Goal: Answer question/provide support: Answer question/provide support

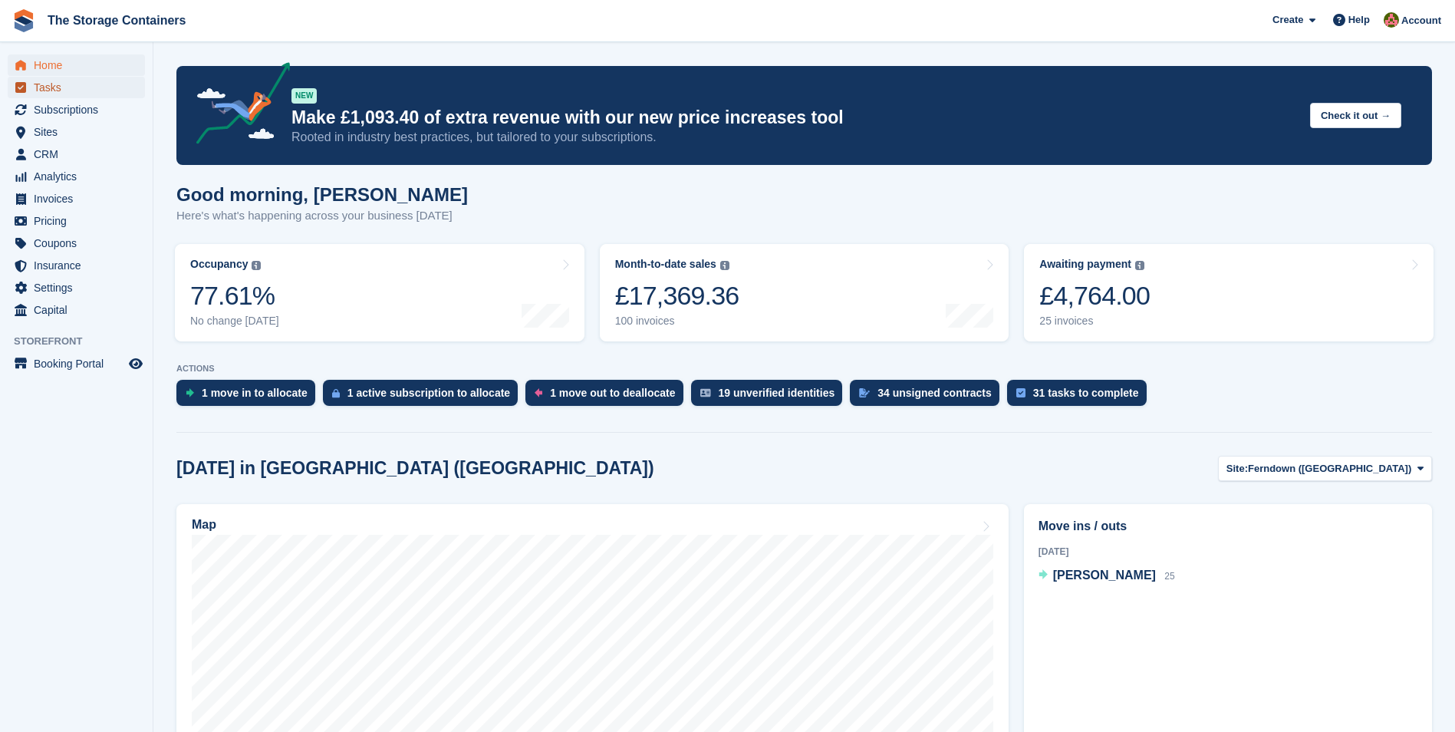
click at [70, 81] on span "Tasks" at bounding box center [80, 87] width 92 height 21
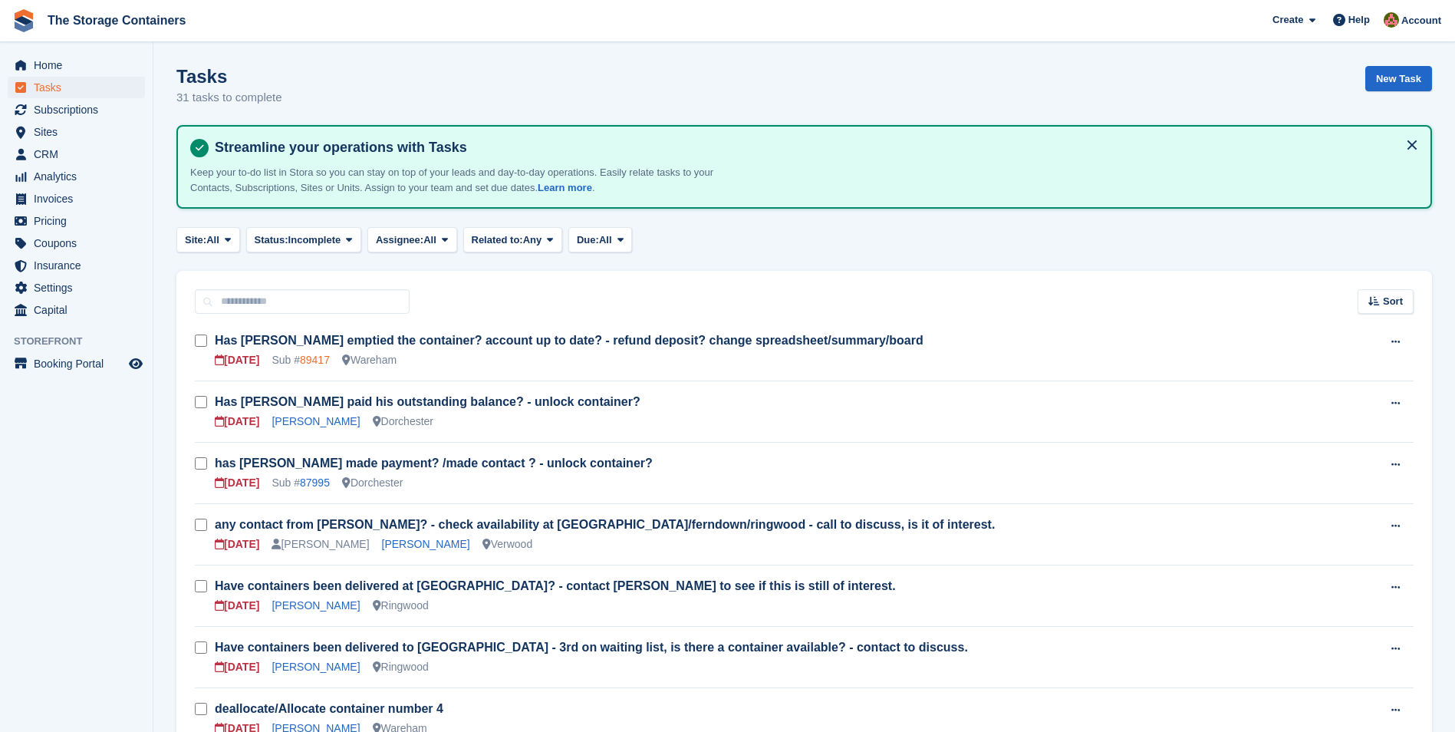
click at [316, 359] on link "89417" at bounding box center [315, 360] width 30 height 12
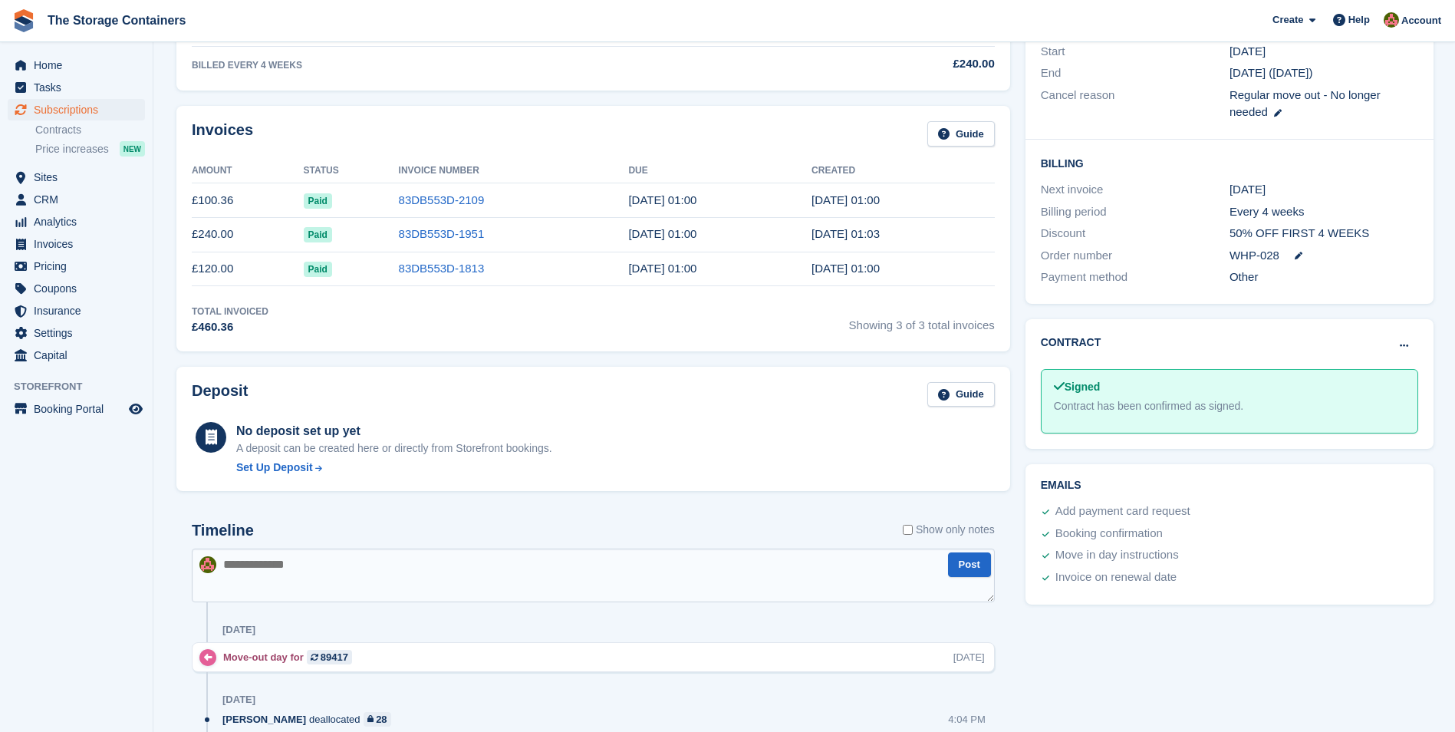
scroll to position [537, 0]
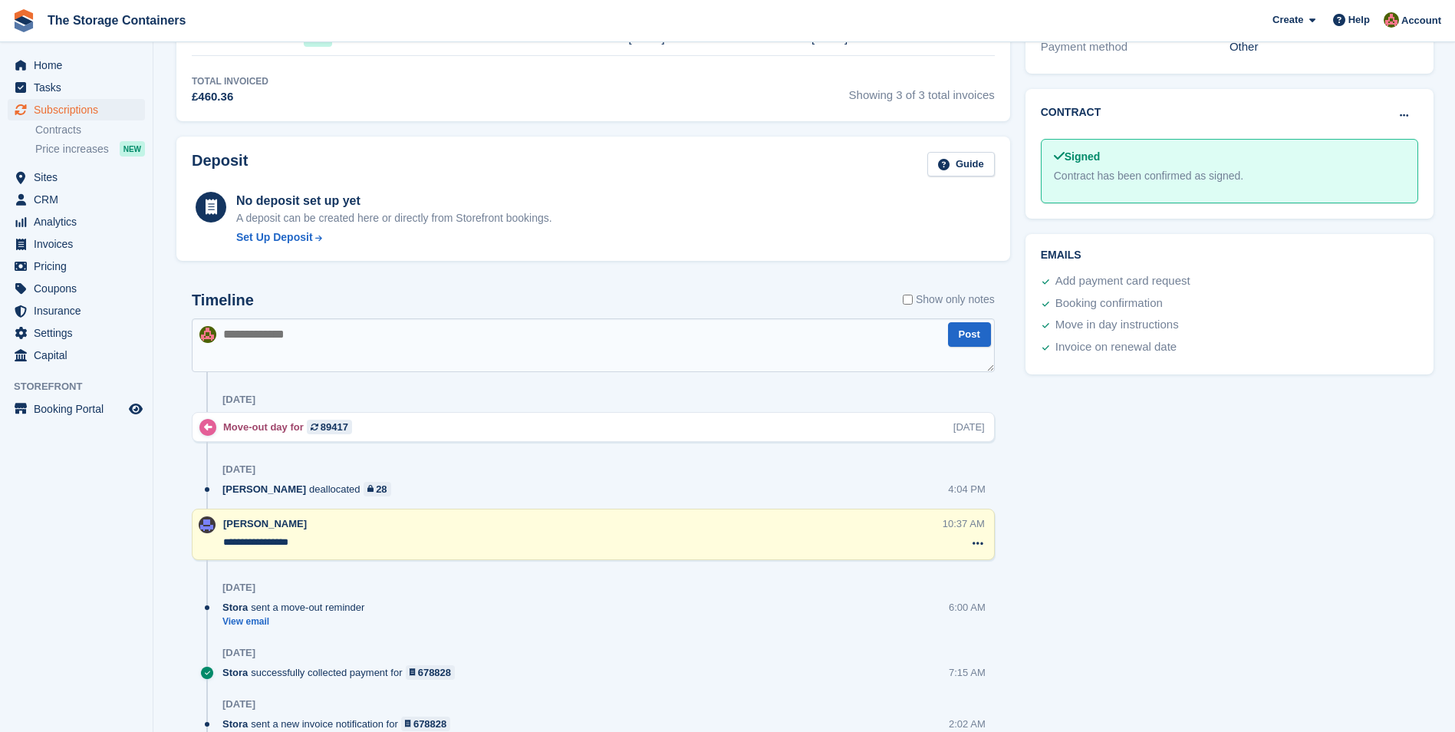
click at [304, 344] on textarea at bounding box center [593, 345] width 803 height 54
type textarea "**********"
click at [967, 333] on button "Post" at bounding box center [969, 334] width 43 height 25
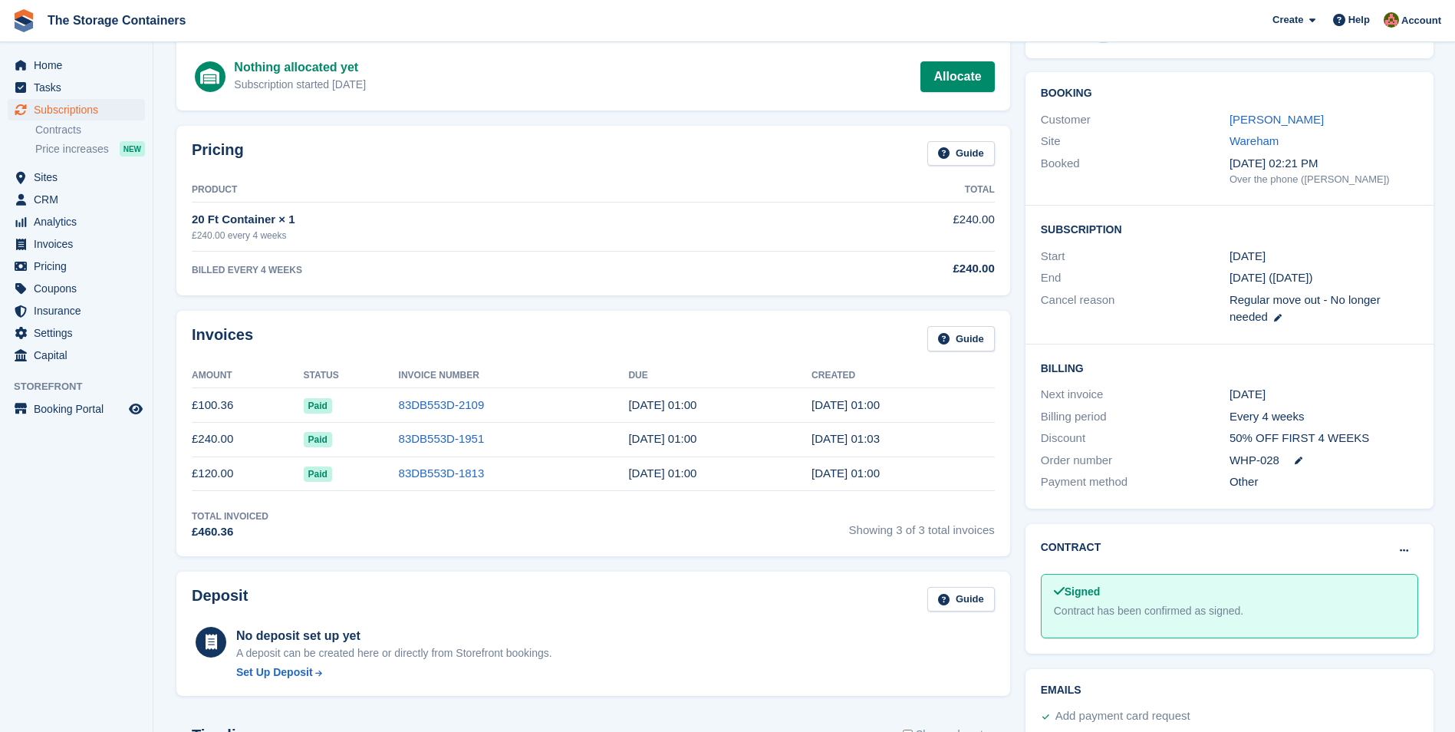
scroll to position [0, 0]
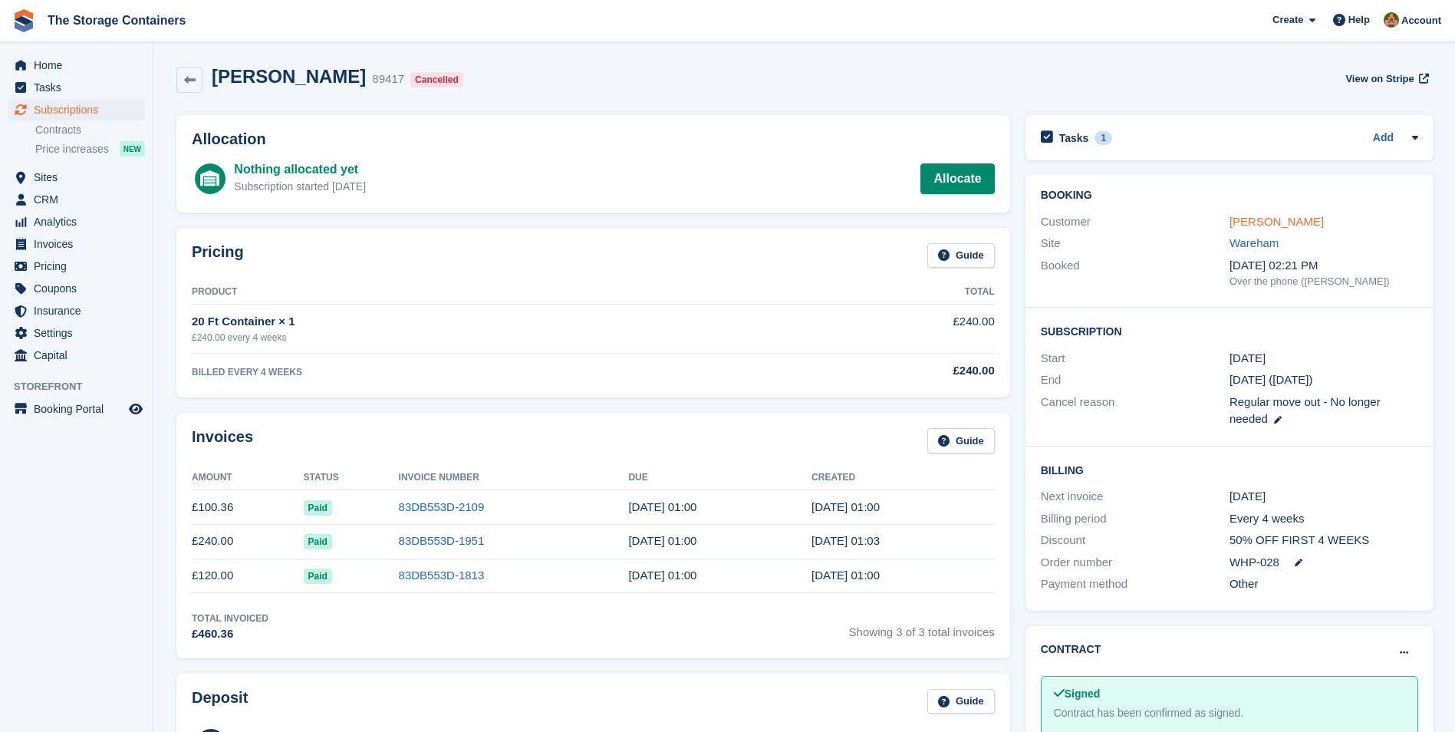
click at [1279, 216] on link "[PERSON_NAME]" at bounding box center [1277, 221] width 94 height 13
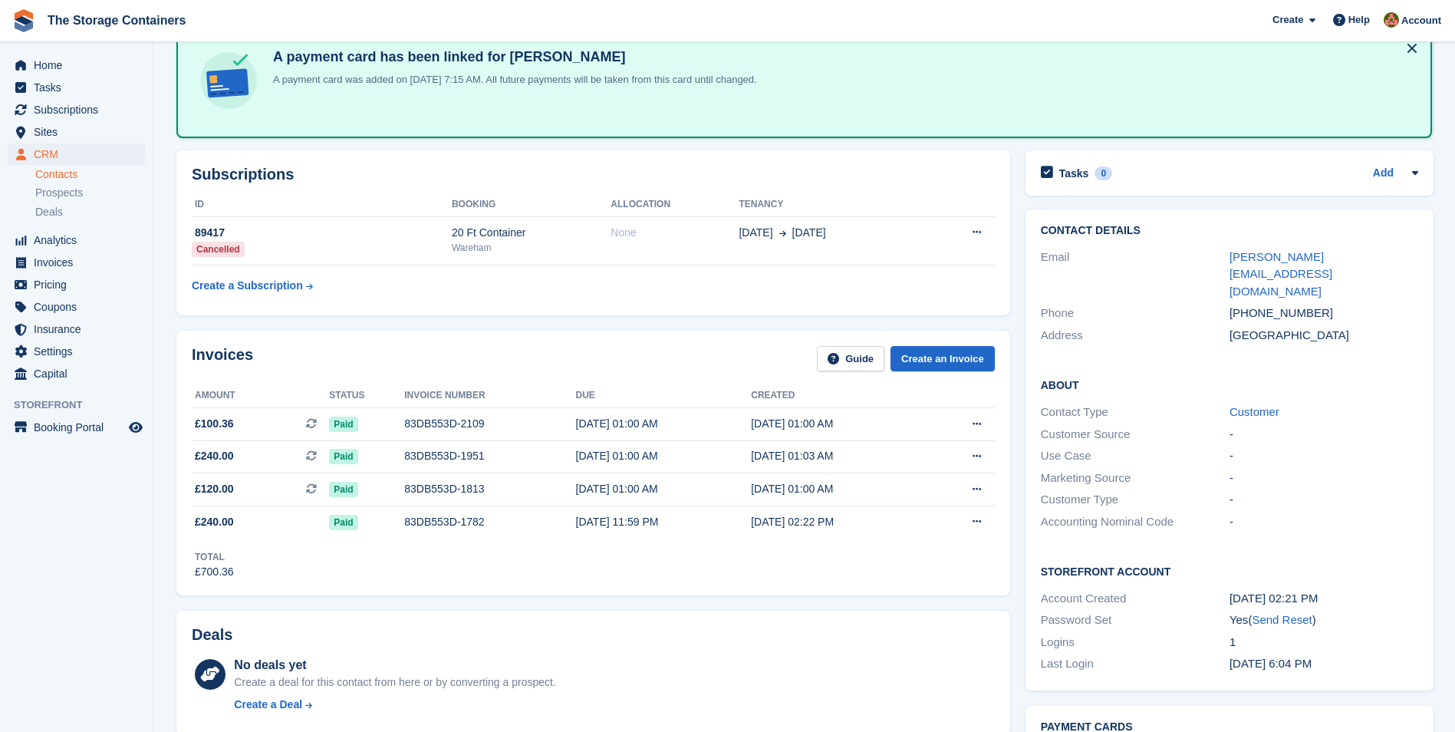
scroll to position [230, 0]
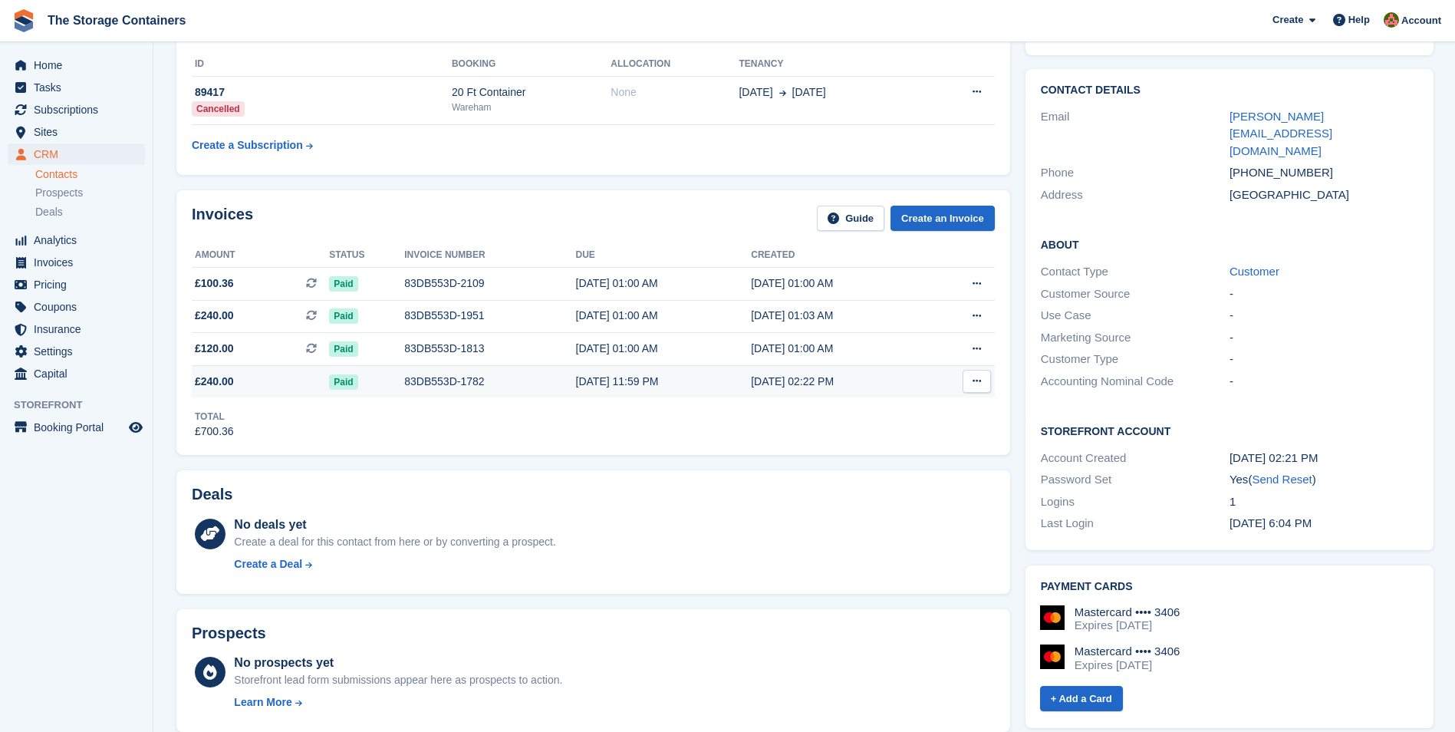
click at [427, 387] on div "83DB553D-1782" at bounding box center [489, 382] width 171 height 16
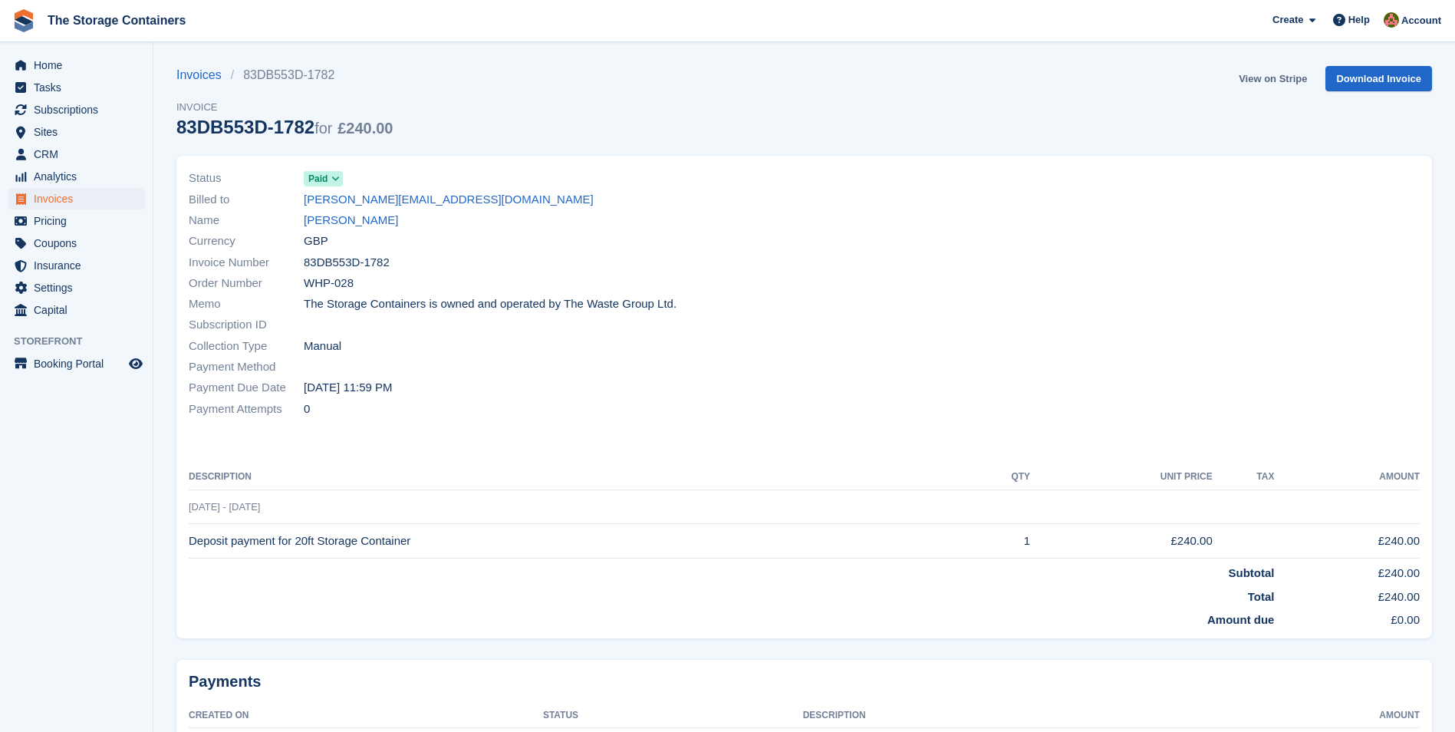
click at [1266, 71] on link "View on Stripe" at bounding box center [1273, 78] width 81 height 25
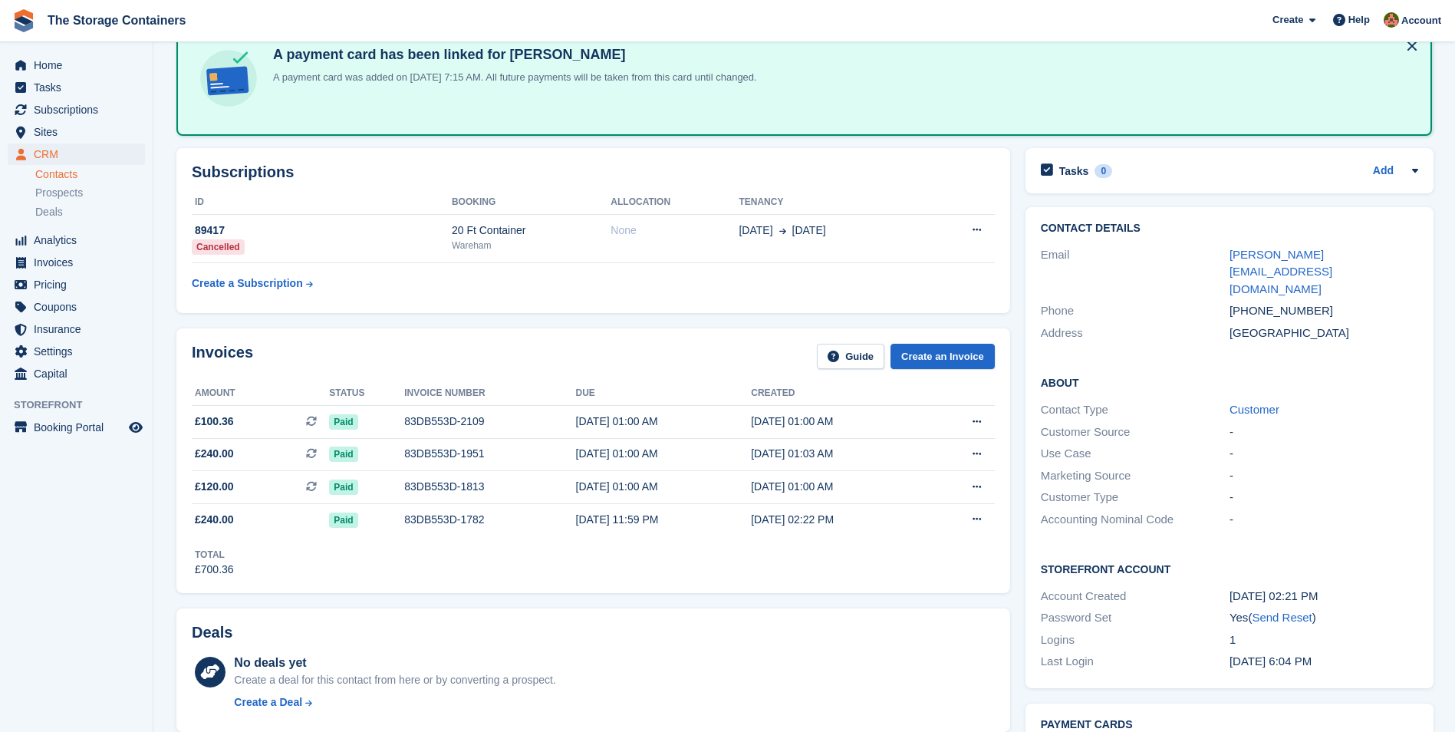
scroll to position [31, 0]
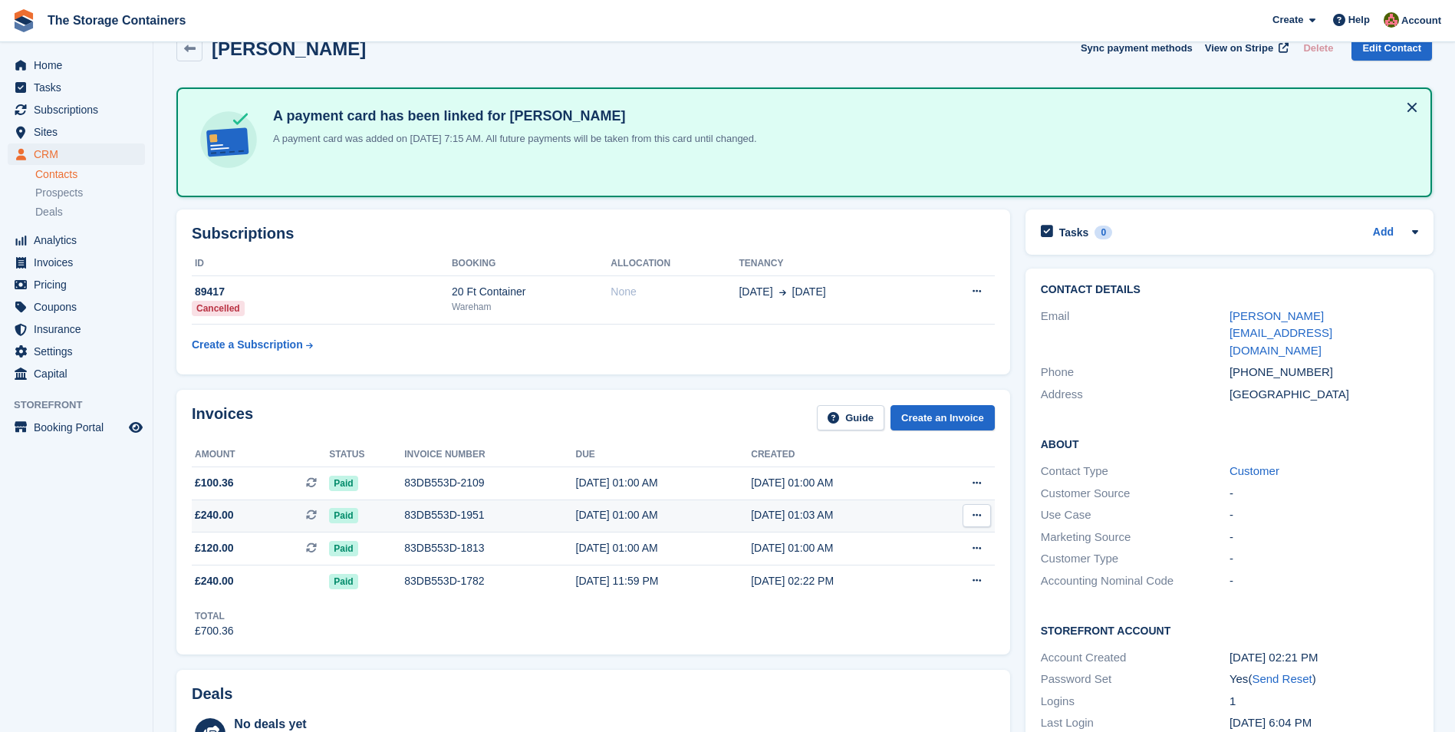
click at [447, 514] on div "83DB553D-1951" at bounding box center [489, 515] width 171 height 16
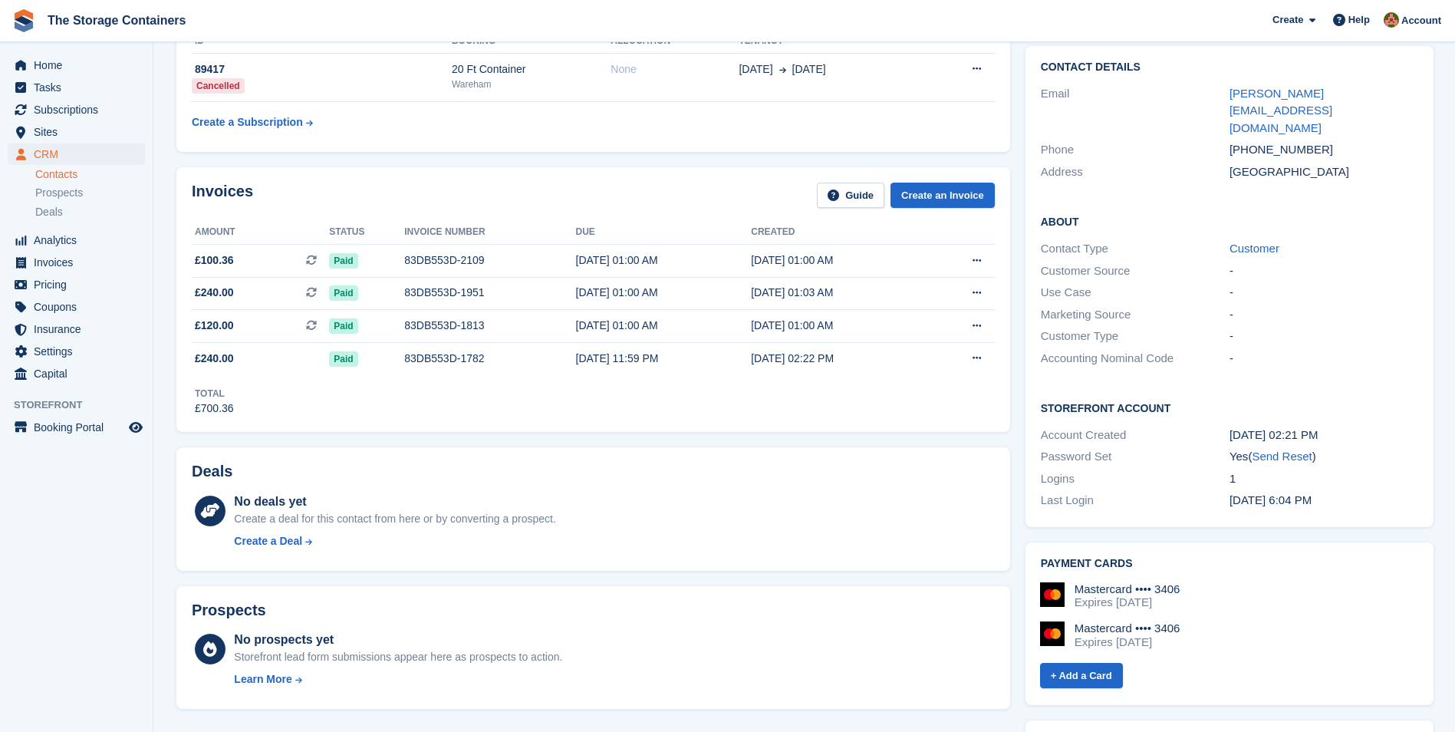
scroll to position [261, 0]
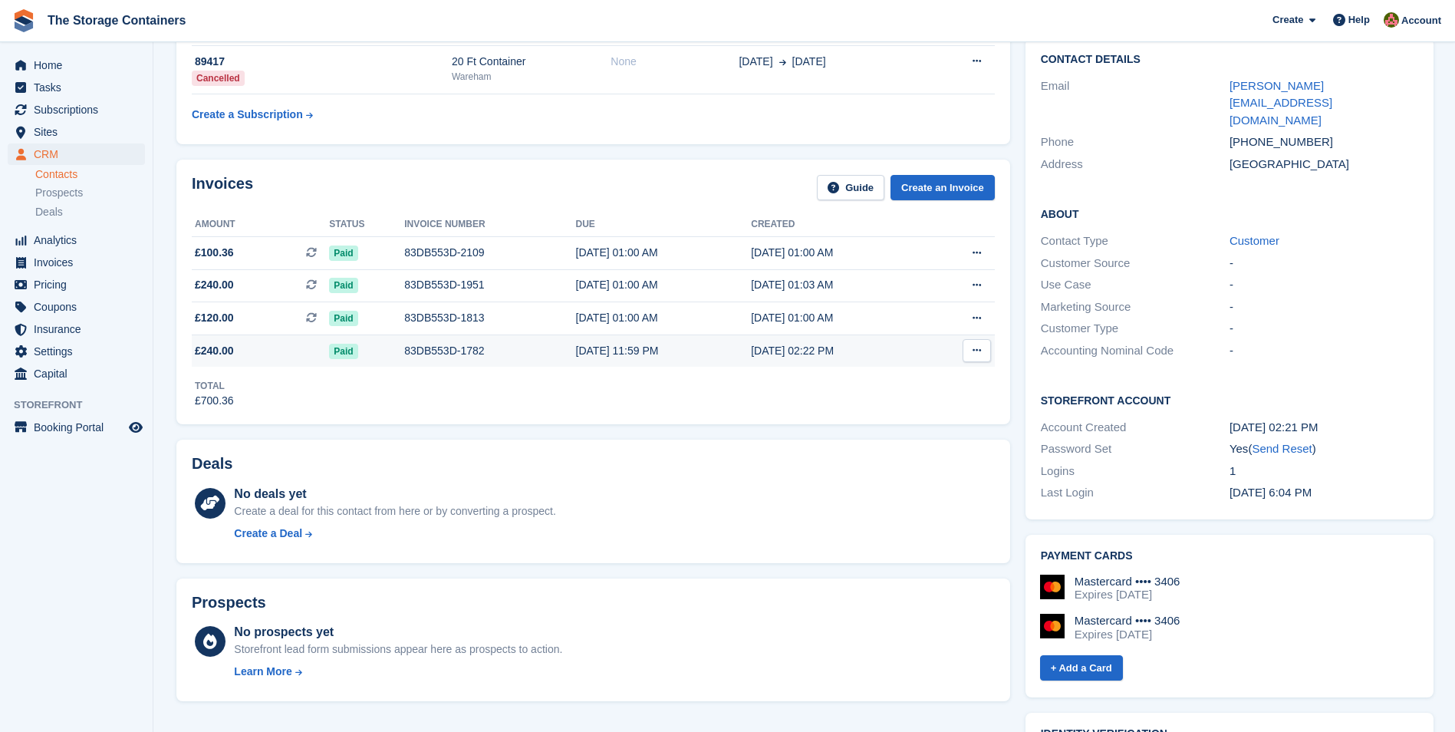
click at [427, 341] on td "83DB553D-1782" at bounding box center [489, 351] width 171 height 32
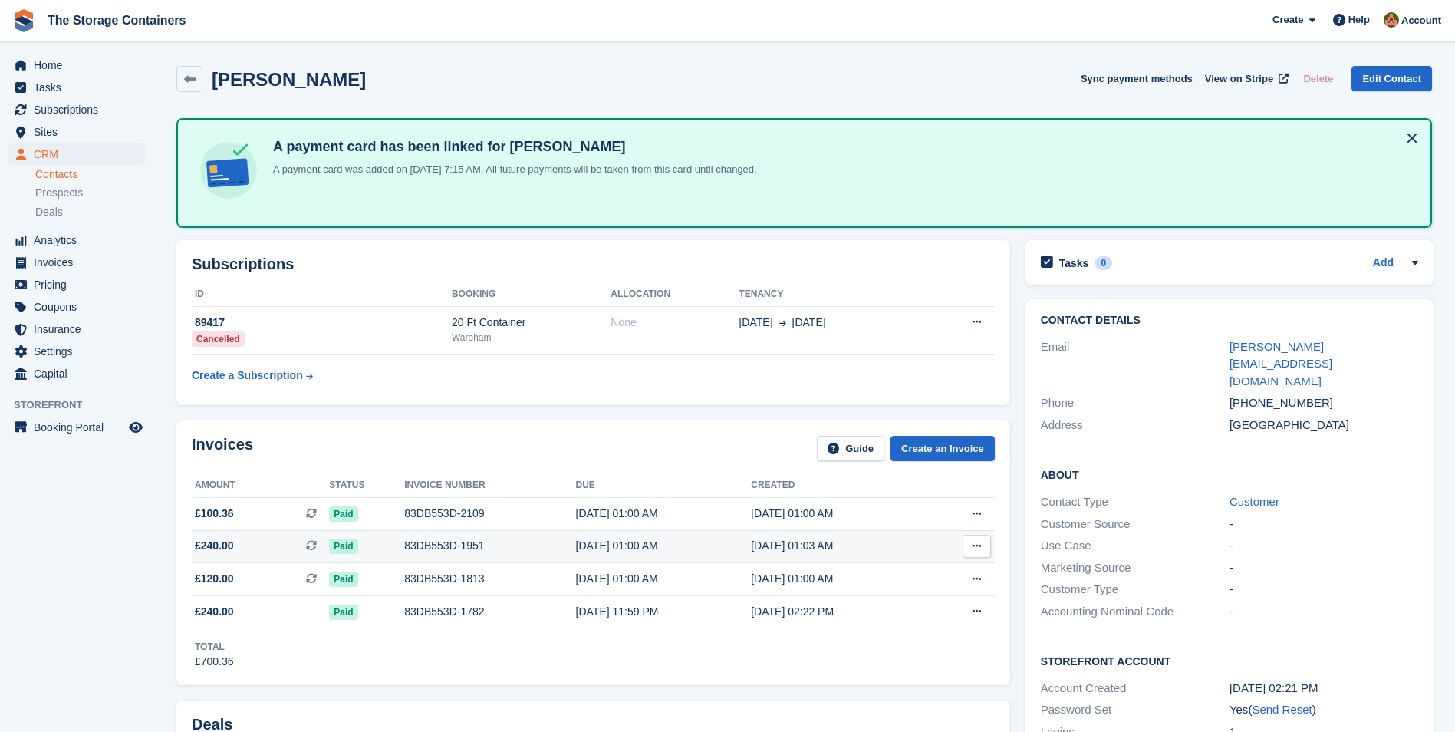
scroll to position [261, 0]
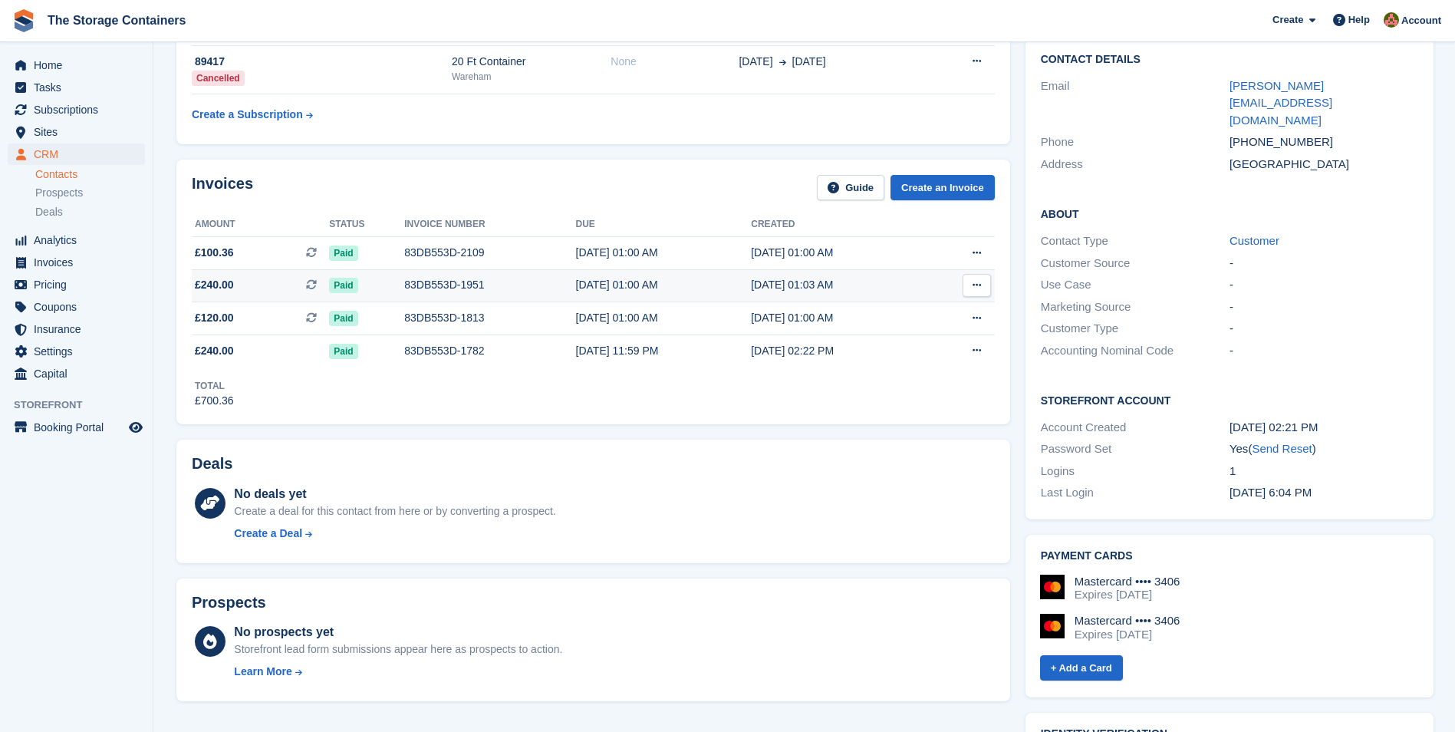
click at [432, 277] on div "83DB553D-1951" at bounding box center [489, 285] width 171 height 16
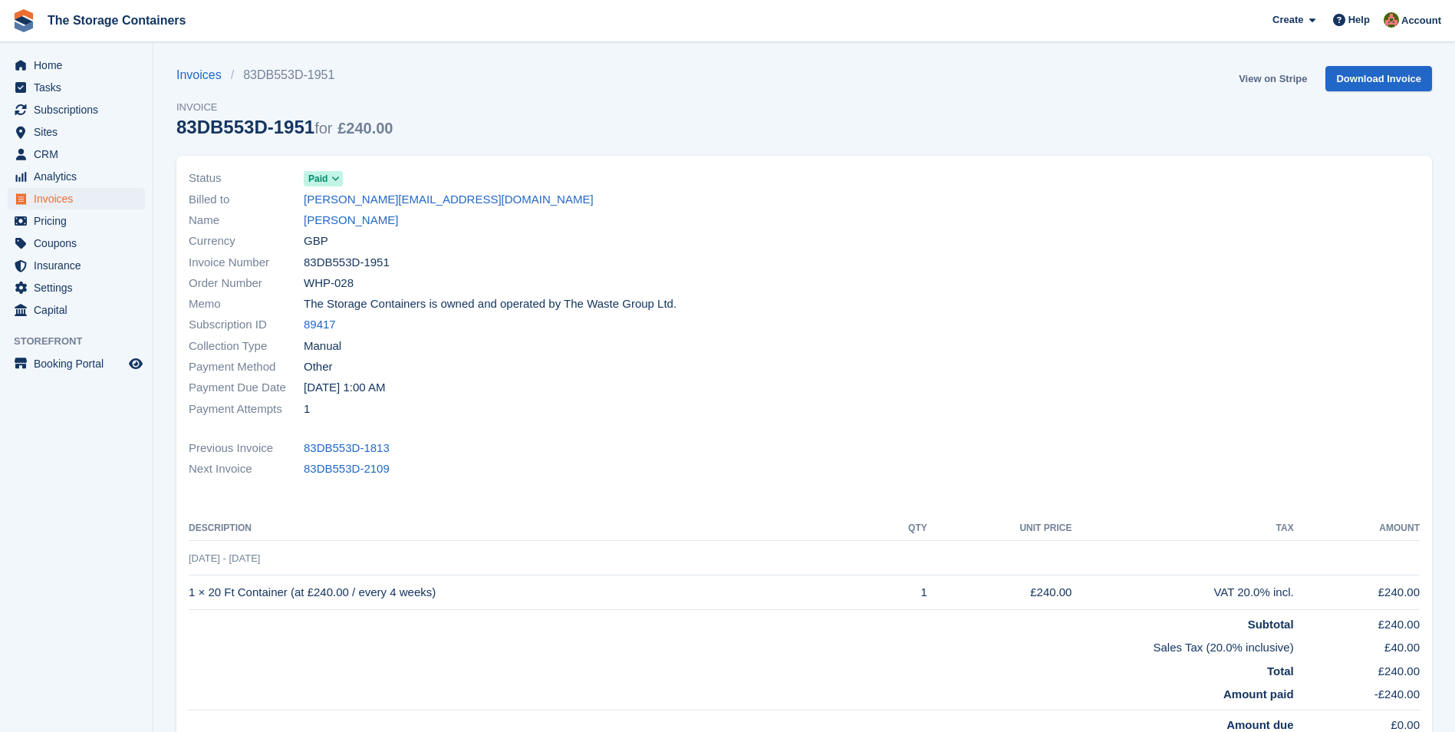
click at [1270, 84] on link "View on Stripe" at bounding box center [1273, 78] width 81 height 25
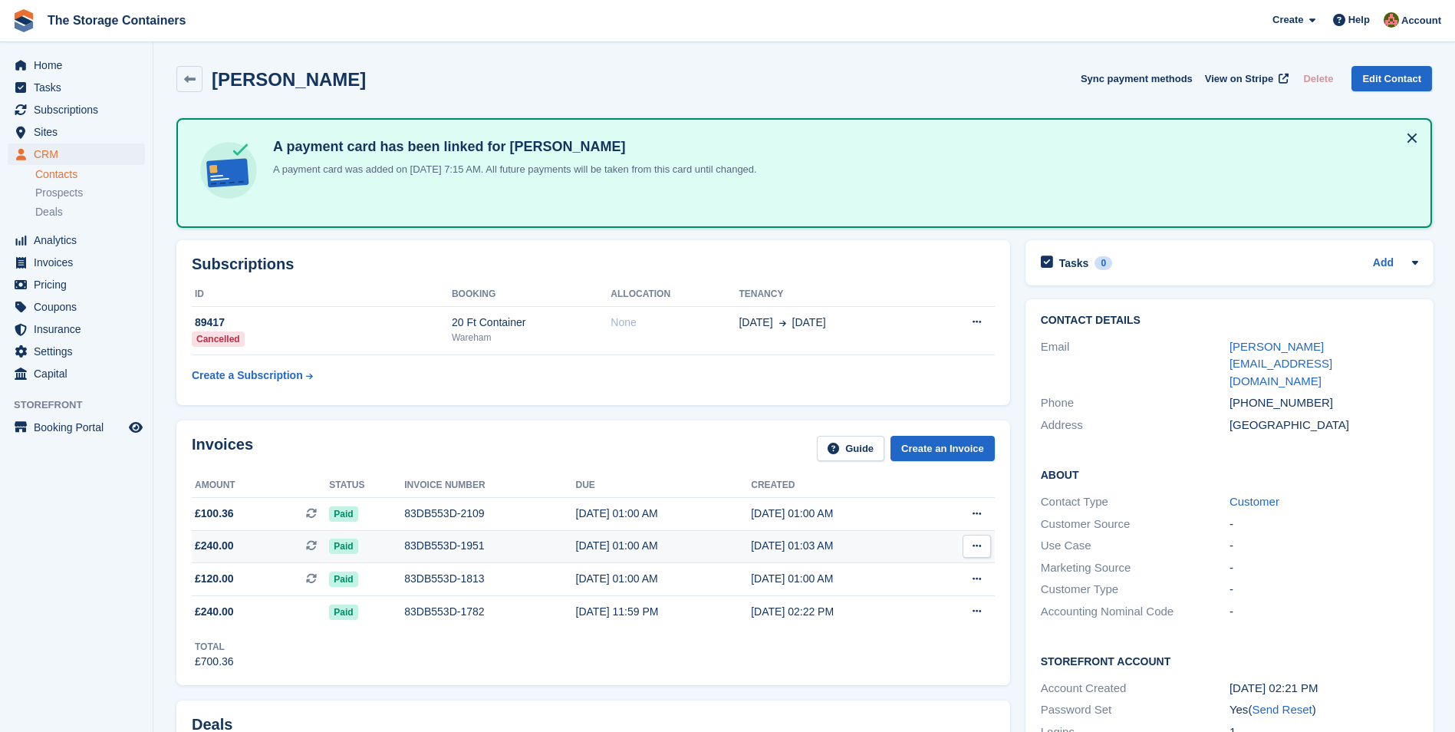
click at [466, 547] on div "83DB553D-1951" at bounding box center [489, 546] width 171 height 16
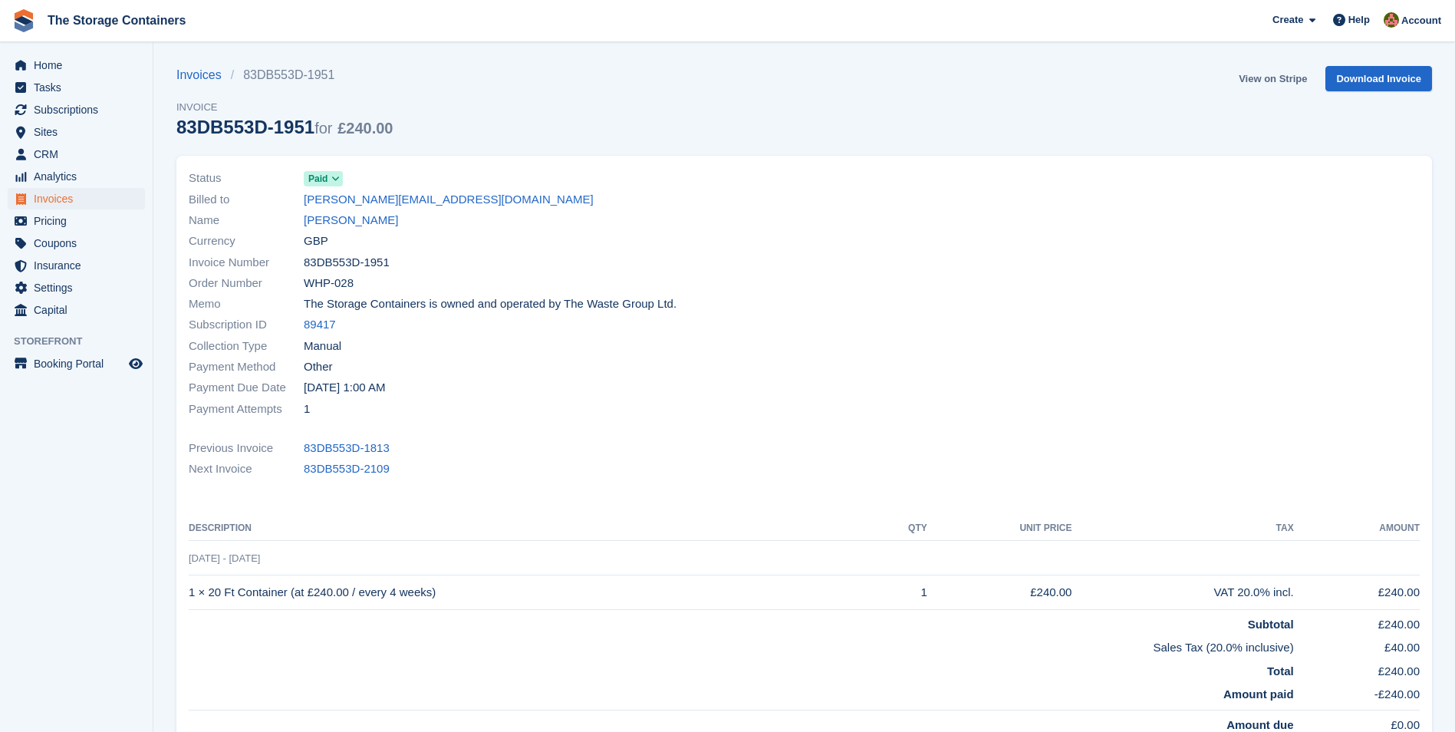
click at [1274, 68] on link "View on Stripe" at bounding box center [1273, 78] width 81 height 25
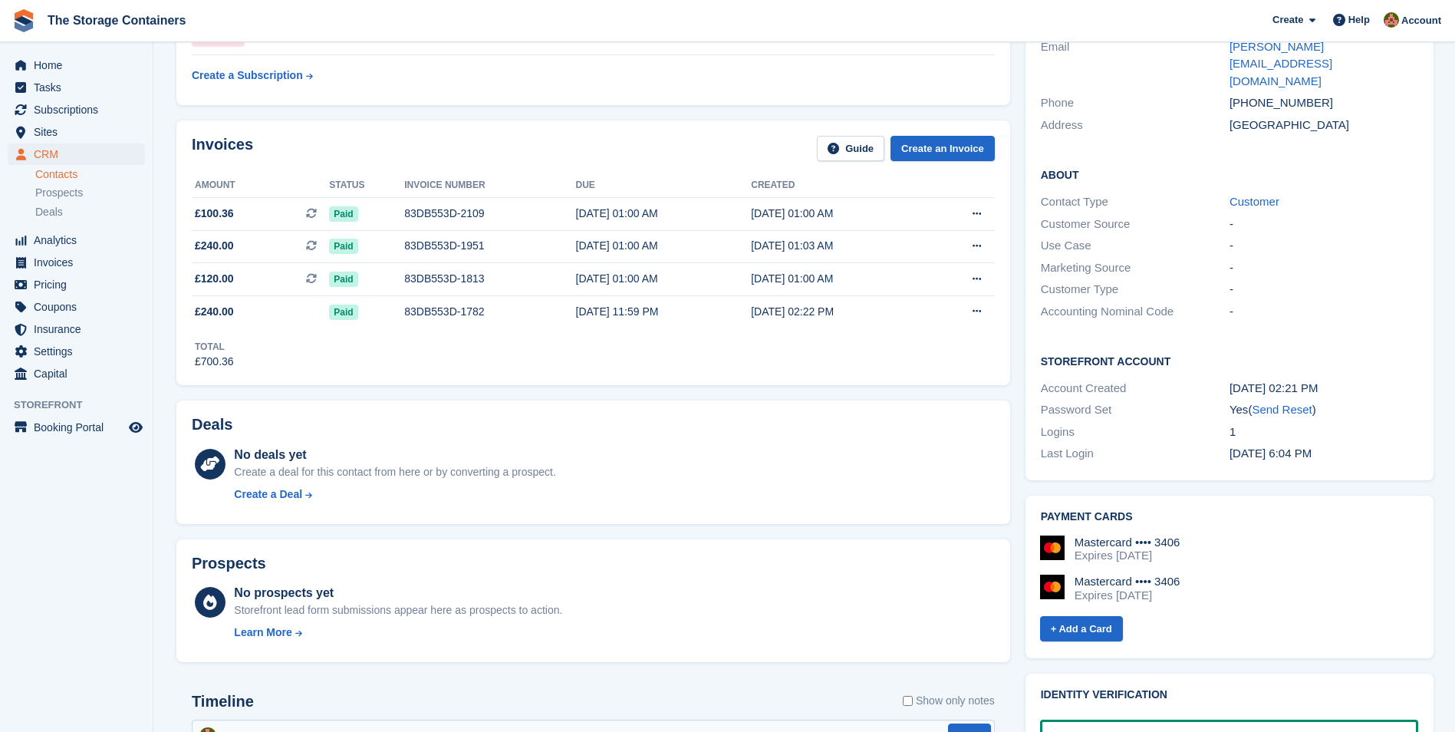
scroll to position [537, 0]
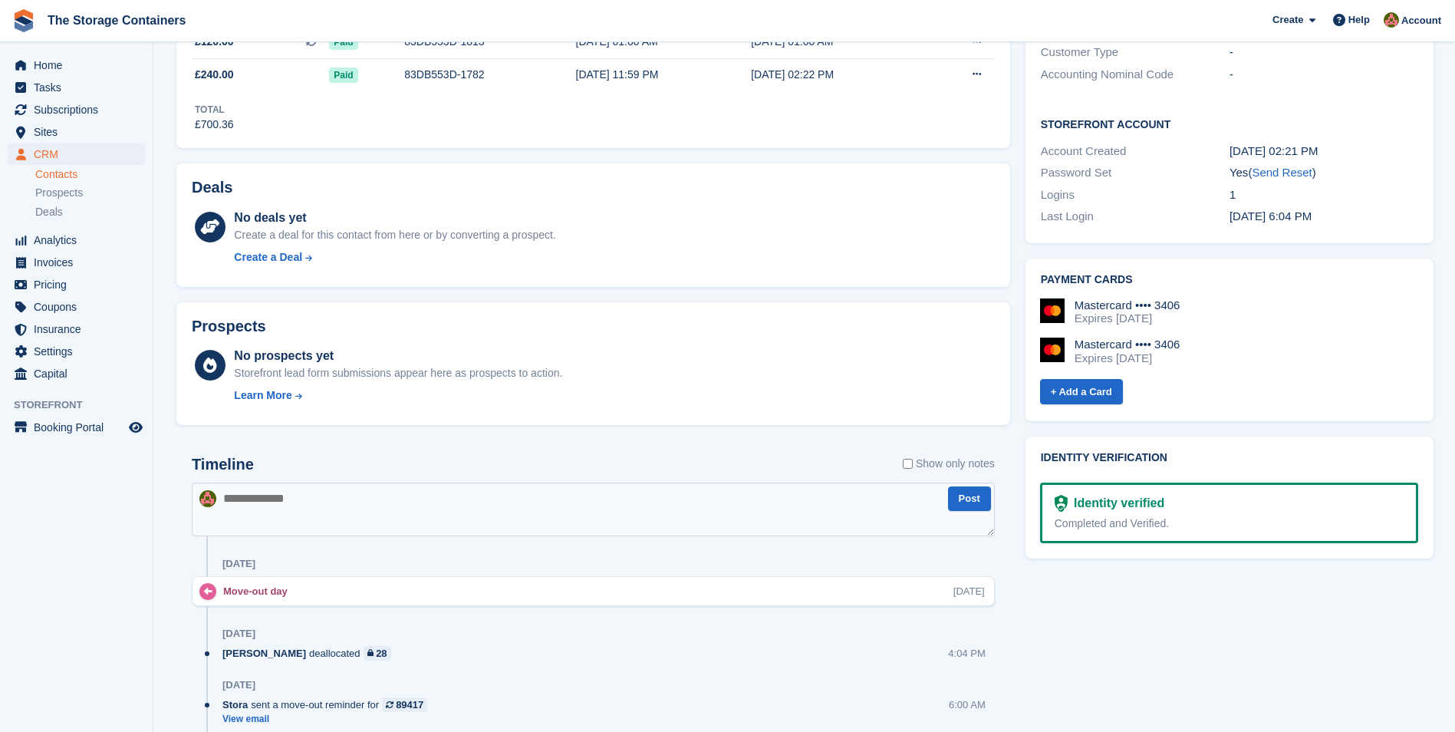
click at [351, 499] on textarea at bounding box center [593, 510] width 803 height 54
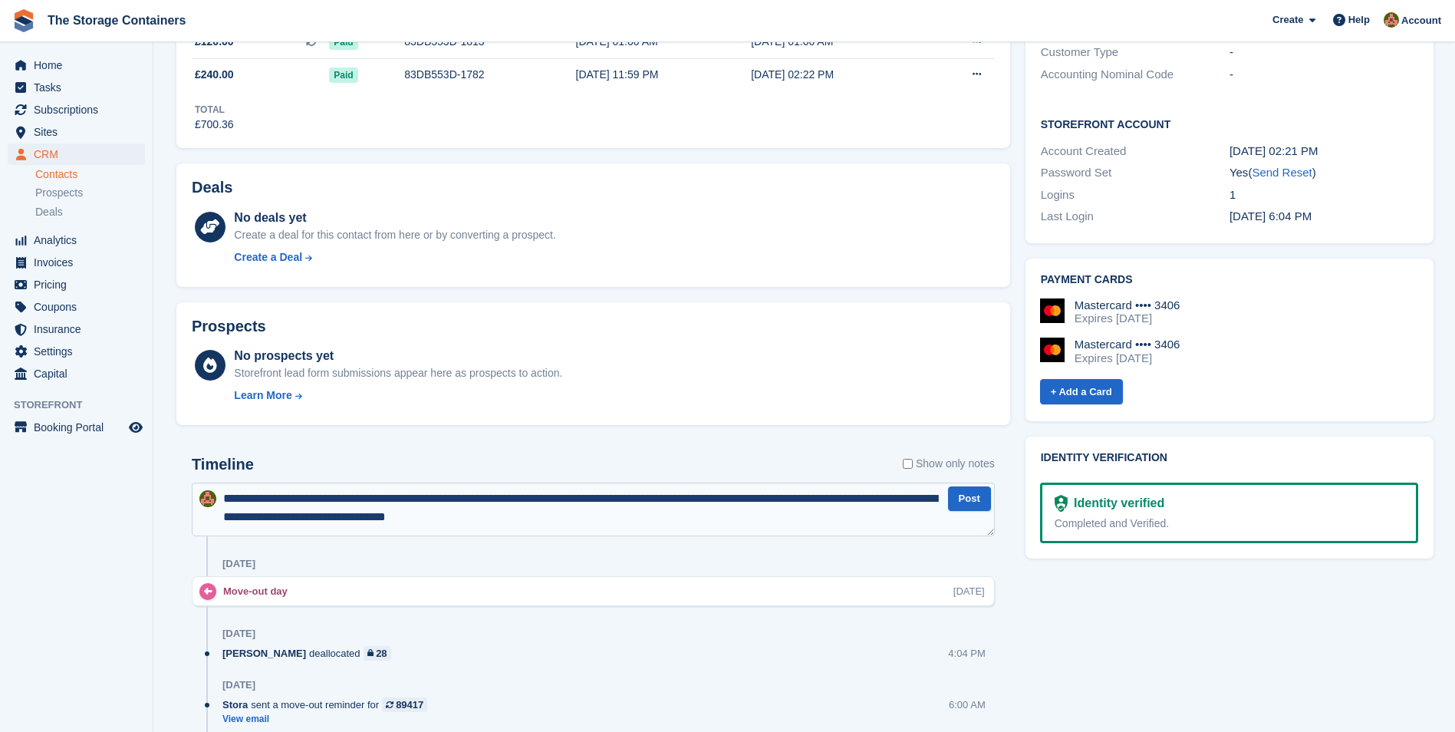
type textarea "**********"
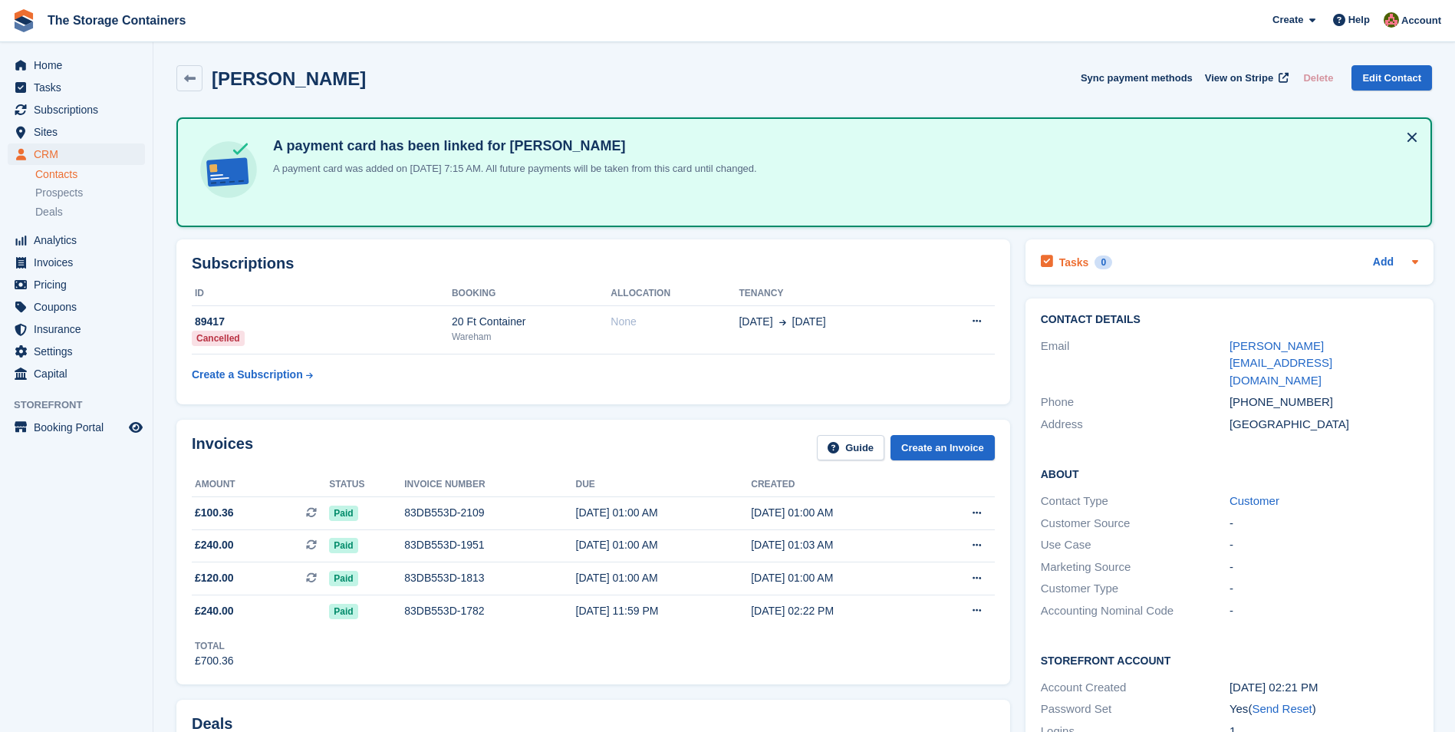
scroll to position [0, 0]
drag, startPoint x: 1293, startPoint y: 351, endPoint x: 1126, endPoint y: 358, distance: 166.6
click at [1126, 394] on div "Phone" at bounding box center [1135, 403] width 189 height 18
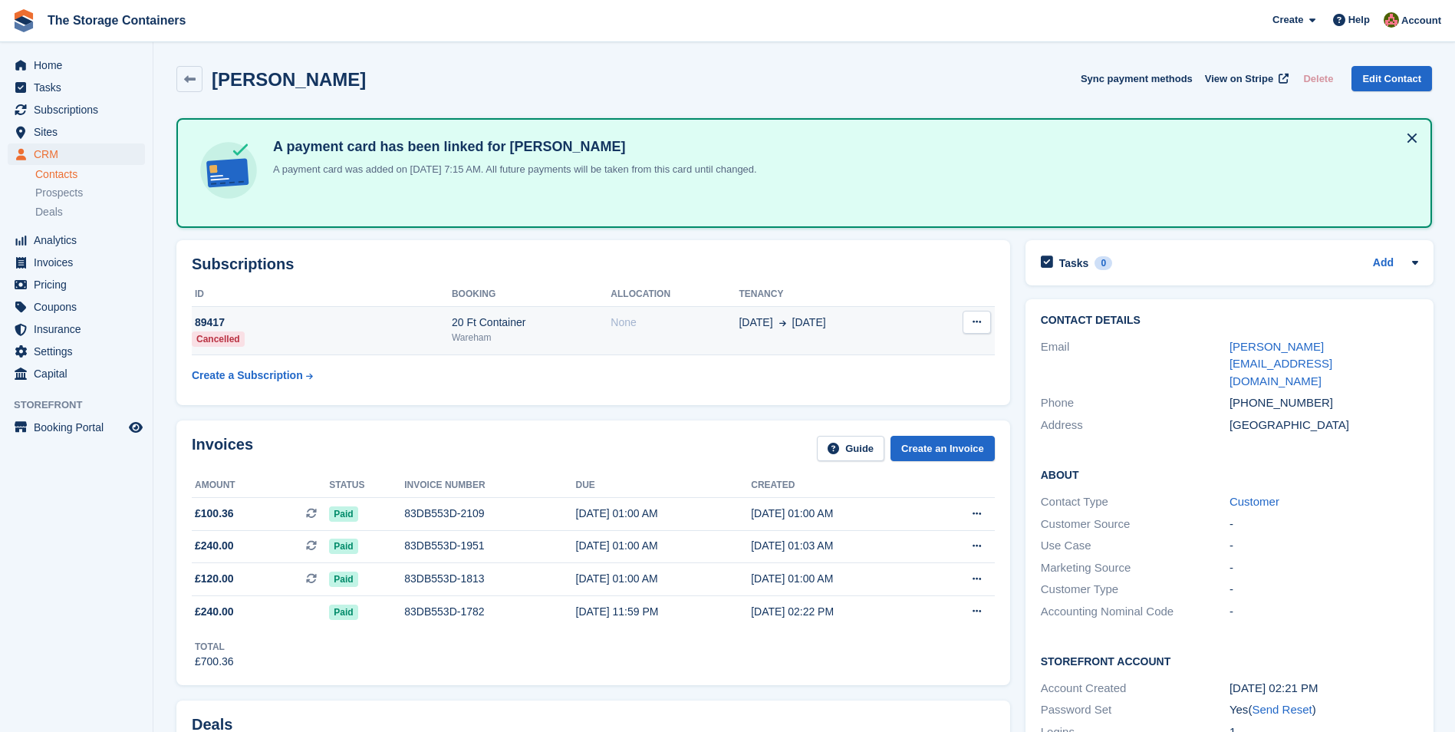
click at [872, 334] on td "12 Jun 18 Aug" at bounding box center [832, 330] width 186 height 49
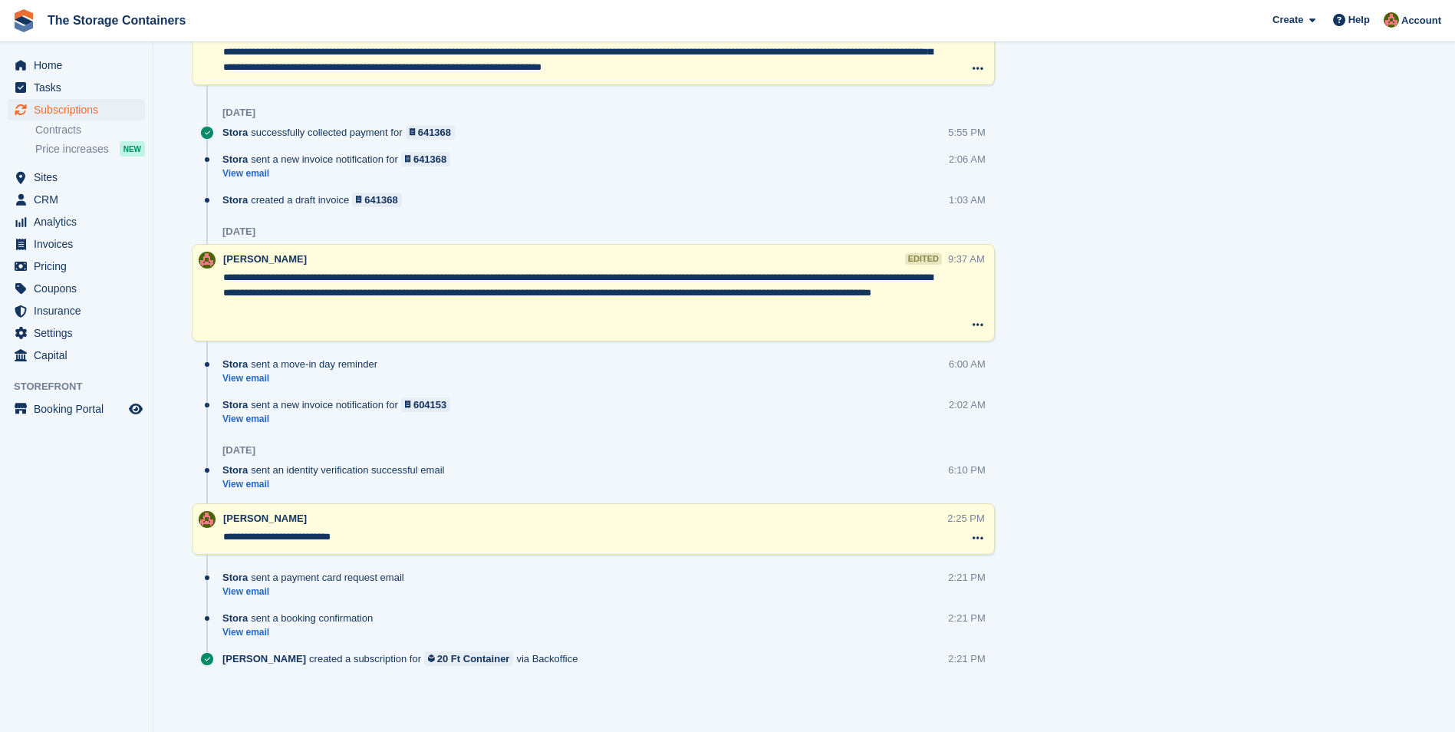
scroll to position [1400, 0]
